Goal: Task Accomplishment & Management: Use online tool/utility

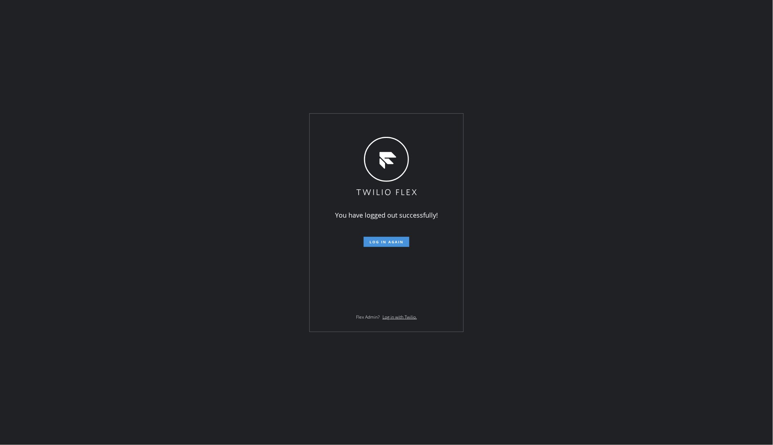
click at [388, 243] on span "Log in again" at bounding box center [386, 241] width 34 height 5
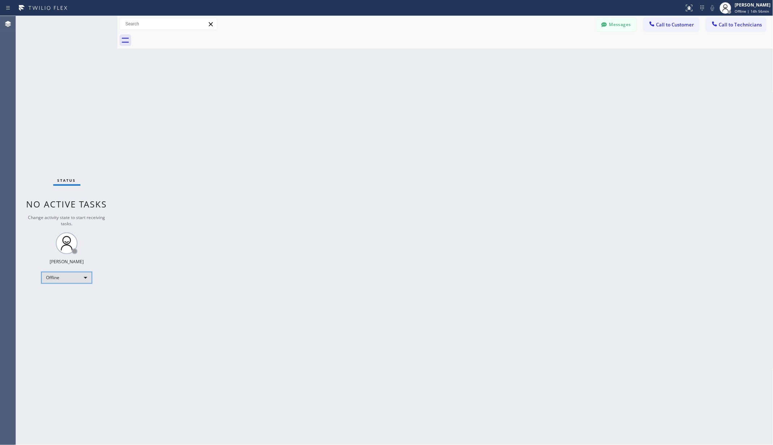
click at [67, 278] on div "Offline" at bounding box center [66, 278] width 51 height 12
click at [55, 306] on li "Unavailable" at bounding box center [66, 306] width 49 height 9
drag, startPoint x: 163, startPoint y: 267, endPoint x: 165, endPoint y: 253, distance: 14.7
click at [165, 253] on div "Back to Dashboard Change Sender ID Customers Technicians AA [PERSON_NAME] [DATE…" at bounding box center [445, 230] width 656 height 429
click at [197, 163] on div "Back to Dashboard Change Sender ID Customers Technicians AA [PERSON_NAME] [DATE…" at bounding box center [445, 230] width 656 height 429
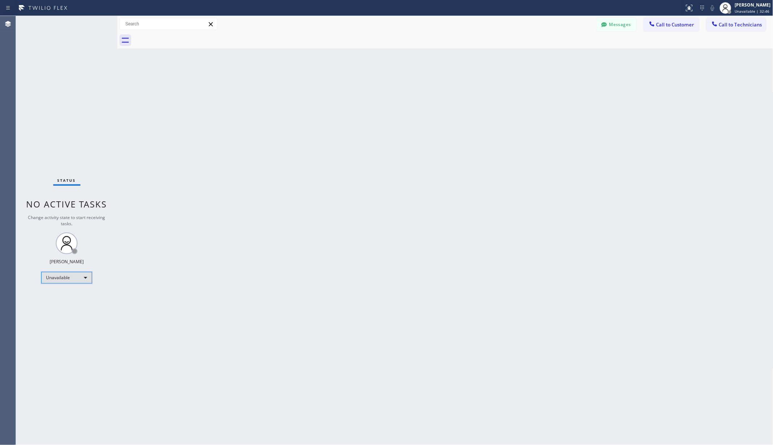
click at [61, 281] on div "Unavailable" at bounding box center [66, 278] width 51 height 12
click at [64, 298] on li "Available" at bounding box center [66, 297] width 49 height 9
click at [173, 287] on div "Back to Dashboard Change Sender ID Customers Technicians AA [PERSON_NAME] [DATE…" at bounding box center [445, 230] width 656 height 429
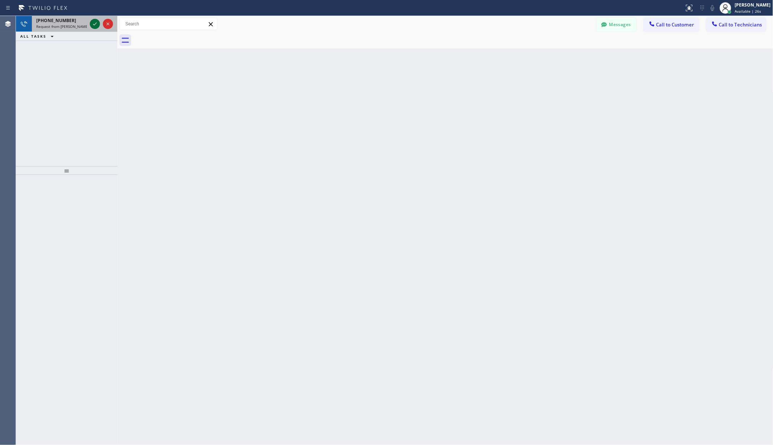
click at [91, 21] on icon at bounding box center [95, 24] width 9 height 9
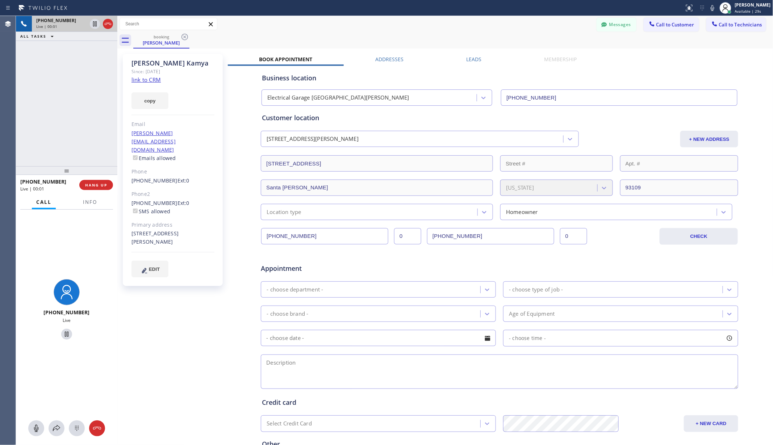
type input "[PHONE_NUMBER]"
click at [323, 46] on div "booking [PERSON_NAME]" at bounding box center [453, 40] width 640 height 16
click at [148, 336] on div "[PERSON_NAME] Since: [DATE] link to CRM copy Email [PERSON_NAME][EMAIL_ADDRESS]…" at bounding box center [173, 284] width 109 height 469
click at [319, 33] on div "booking [PERSON_NAME]" at bounding box center [453, 40] width 640 height 16
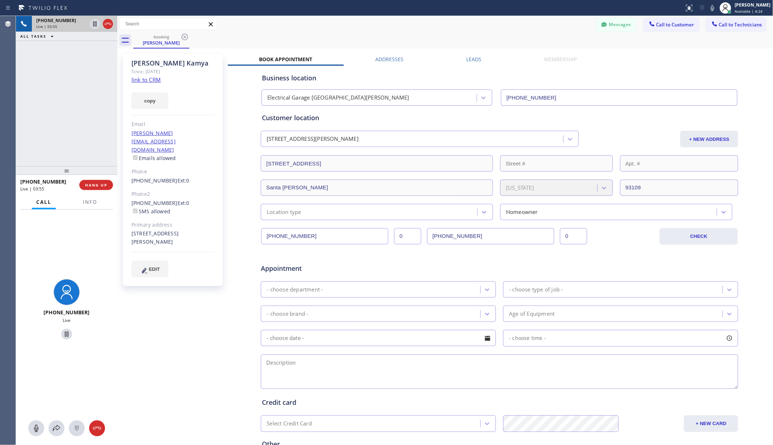
click at [319, 34] on div "booking [PERSON_NAME]" at bounding box center [453, 40] width 640 height 16
click at [346, 32] on div "booking [PERSON_NAME]" at bounding box center [453, 40] width 640 height 16
click at [32, 431] on icon at bounding box center [36, 428] width 9 height 9
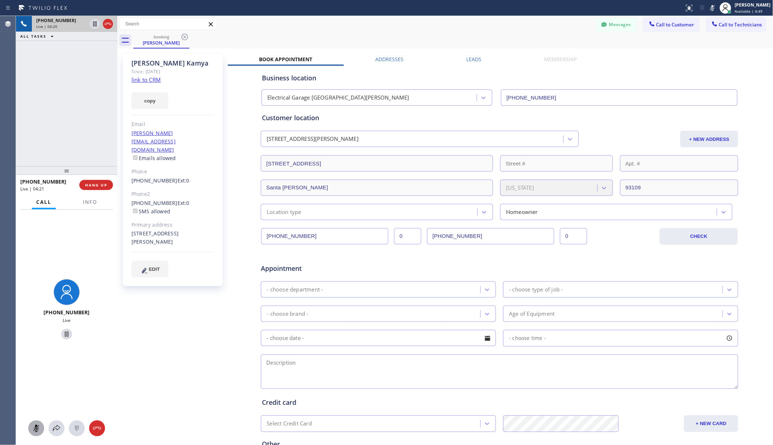
click at [32, 431] on icon at bounding box center [36, 428] width 9 height 9
click at [358, 25] on div "Messages Call to Customer Call to Technicians Outbound call Location Search loc…" at bounding box center [445, 24] width 656 height 13
click at [180, 337] on div "[PERSON_NAME] Since: [DATE] link to CRM copy Email [PERSON_NAME][EMAIL_ADDRESS]…" at bounding box center [173, 284] width 109 height 469
click at [172, 323] on div "[PERSON_NAME] Since: [DATE] link to CRM copy Email [PERSON_NAME][EMAIL_ADDRESS]…" at bounding box center [173, 284] width 109 height 469
click at [186, 316] on div "[PERSON_NAME] Since: [DATE] link to CRM copy Email [PERSON_NAME][EMAIL_ADDRESS]…" at bounding box center [173, 284] width 109 height 469
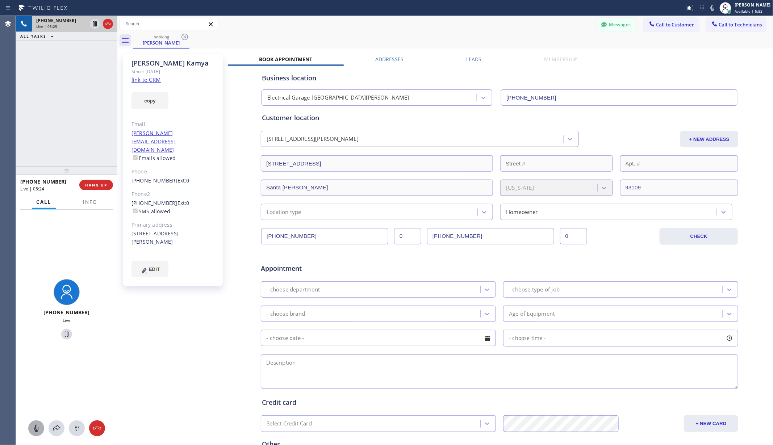
drag, startPoint x: 378, startPoint y: 25, endPoint x: 384, endPoint y: 24, distance: 5.5
click at [378, 25] on div "Messages Call to Customer Call to Technicians Outbound call Location Search loc…" at bounding box center [445, 24] width 656 height 13
drag, startPoint x: 152, startPoint y: 364, endPoint x: 154, endPoint y: 360, distance: 4.0
click at [152, 364] on div "[PERSON_NAME] Since: [DATE] link to CRM copy Email [PERSON_NAME][EMAIL_ADDRESS]…" at bounding box center [173, 284] width 109 height 469
click at [152, 369] on div "[PERSON_NAME] Since: [DATE] link to CRM copy Email [PERSON_NAME][EMAIL_ADDRESS]…" at bounding box center [173, 284] width 109 height 469
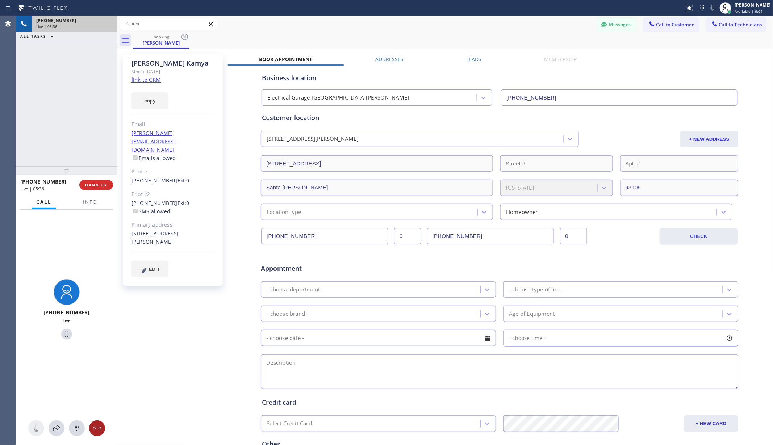
click at [93, 430] on icon at bounding box center [97, 428] width 9 height 9
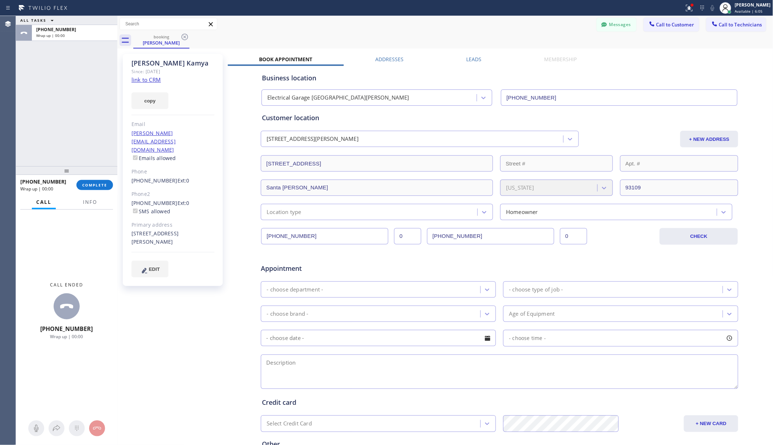
click at [92, 192] on div "[PHONE_NUMBER] Wrap up | 00:00 COMPLETE" at bounding box center [66, 185] width 93 height 19
click at [95, 188] on button "COMPLETE" at bounding box center [94, 185] width 37 height 10
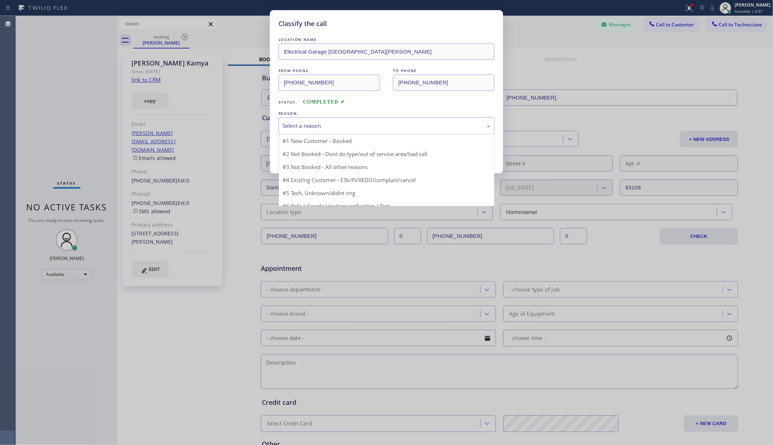
click at [354, 123] on div "Select a reason" at bounding box center [386, 126] width 208 height 8
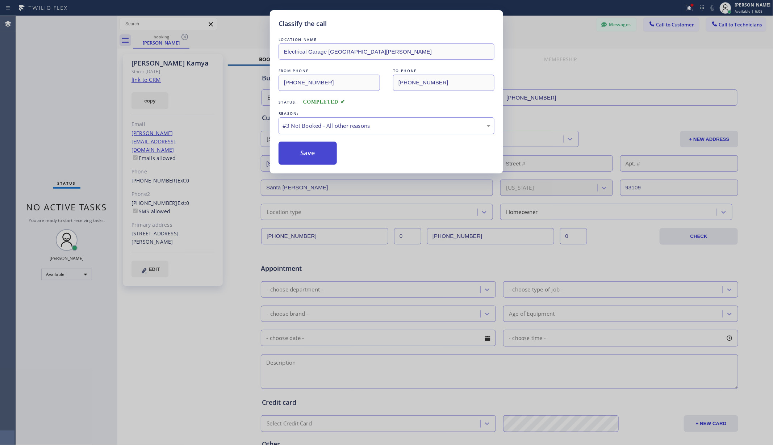
click at [297, 149] on button "Save" at bounding box center [307, 153] width 58 height 23
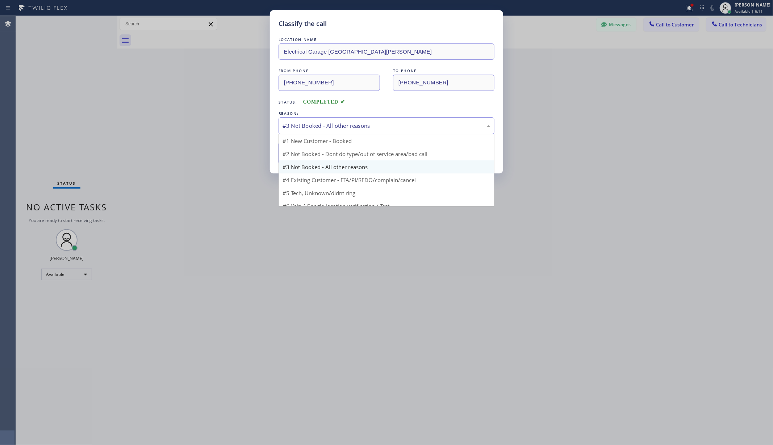
click at [367, 123] on div "#3 Not Booked - All other reasons" at bounding box center [386, 126] width 208 height 8
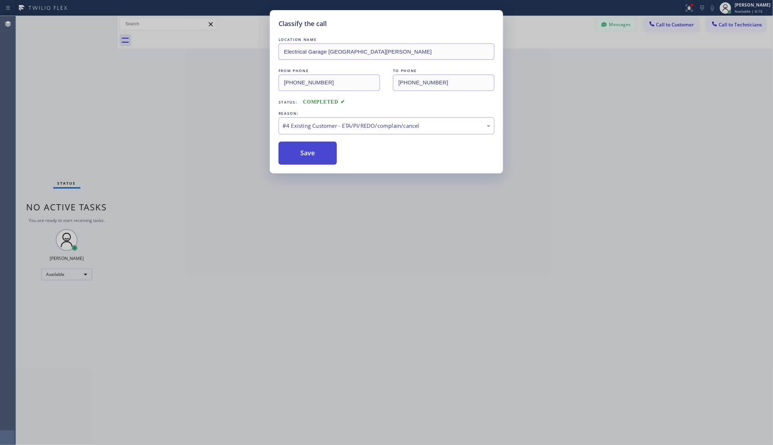
click at [316, 151] on button "Save" at bounding box center [307, 153] width 58 height 23
click at [305, 161] on button "Save" at bounding box center [307, 153] width 58 height 23
click at [252, 234] on div "Classify the call LOCATION NAME Electrical Garage [GEOGRAPHIC_DATA][PERSON_NAME…" at bounding box center [386, 222] width 773 height 445
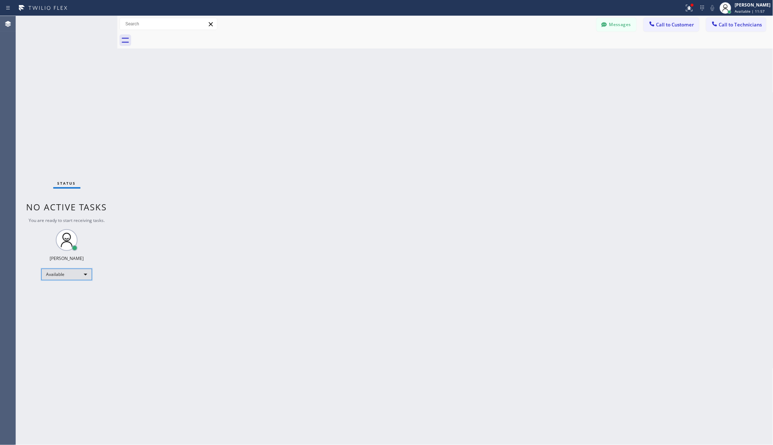
click at [59, 273] on div "Available" at bounding box center [66, 275] width 51 height 12
click at [64, 301] on li "Unavailable" at bounding box center [66, 302] width 49 height 9
click at [227, 262] on div "Back to Dashboard Change Sender ID Customers Technicians AA [PERSON_NAME] [DATE…" at bounding box center [445, 230] width 656 height 429
click at [691, 5] on icon at bounding box center [689, 8] width 9 height 9
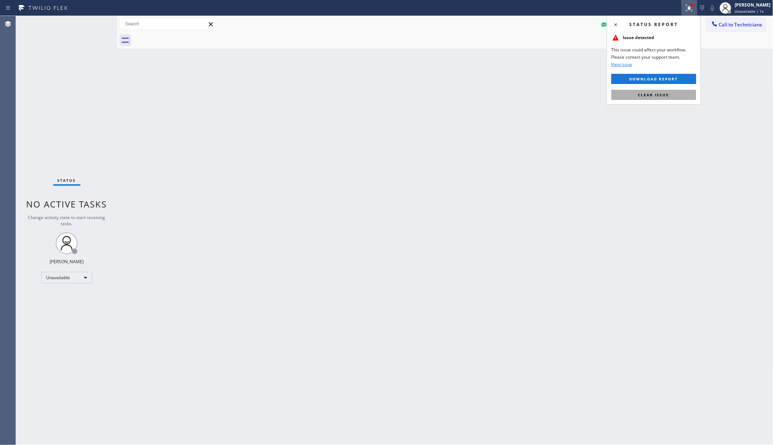
click at [653, 96] on span "Clear issue" at bounding box center [653, 94] width 31 height 5
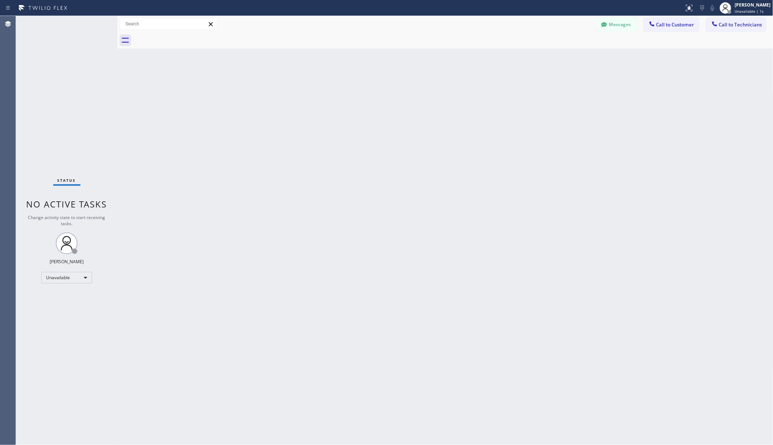
click at [481, 122] on div "Back to Dashboard Change Sender ID Customers Technicians AA [PERSON_NAME] [DATE…" at bounding box center [445, 230] width 656 height 429
click at [161, 119] on div "Back to Dashboard Change Sender ID Customers Technicians AA [PERSON_NAME] [DATE…" at bounding box center [445, 230] width 656 height 429
